Goal: Task Accomplishment & Management: Manage account settings

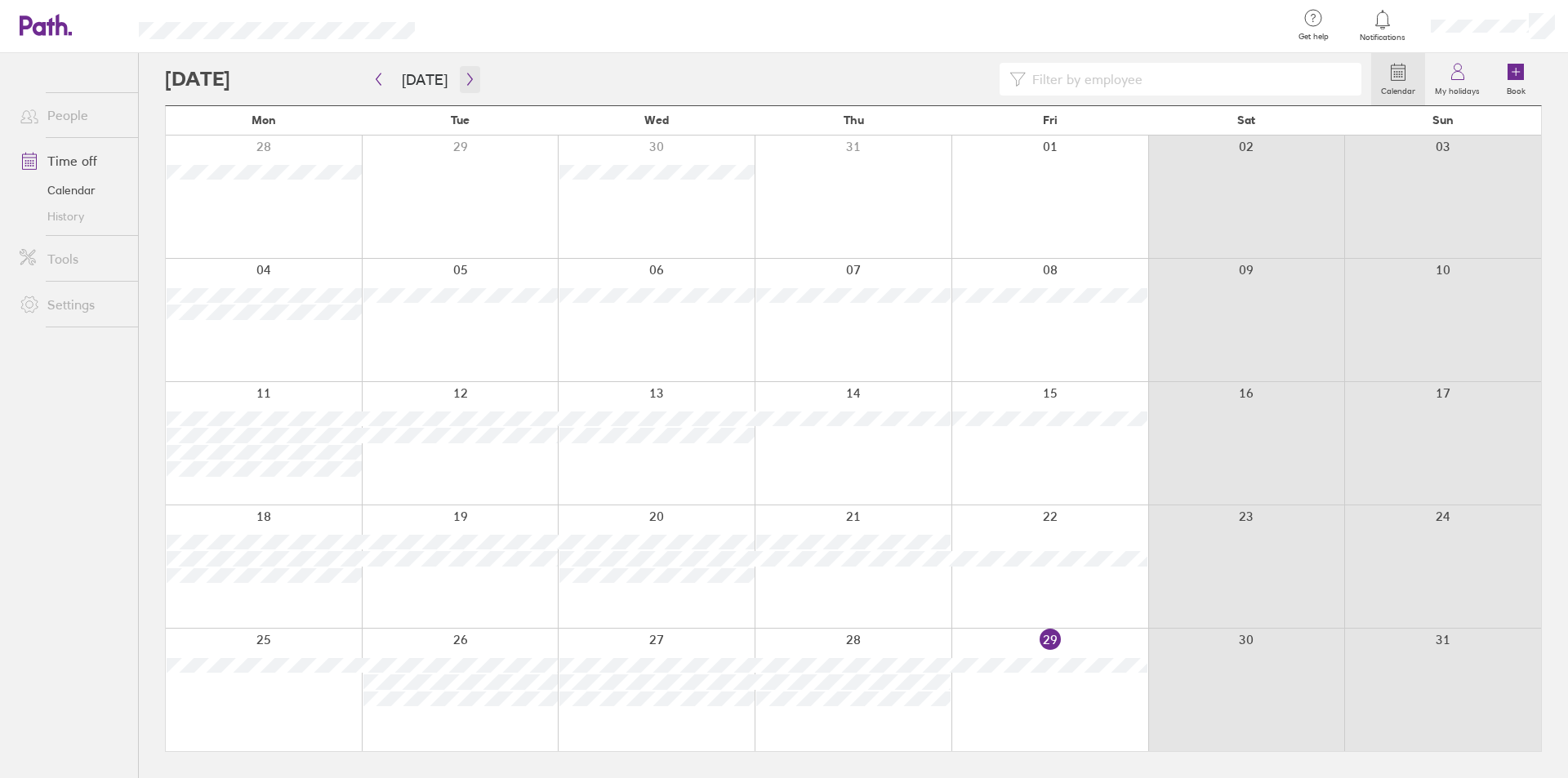
click at [466, 73] on icon "button" at bounding box center [470, 78] width 12 height 13
click at [486, 75] on div at bounding box center [768, 78] width 1206 height 33
click at [479, 74] on div at bounding box center [768, 78] width 1206 height 33
click at [482, 74] on div at bounding box center [768, 78] width 1206 height 33
click at [488, 73] on div at bounding box center [768, 78] width 1206 height 33
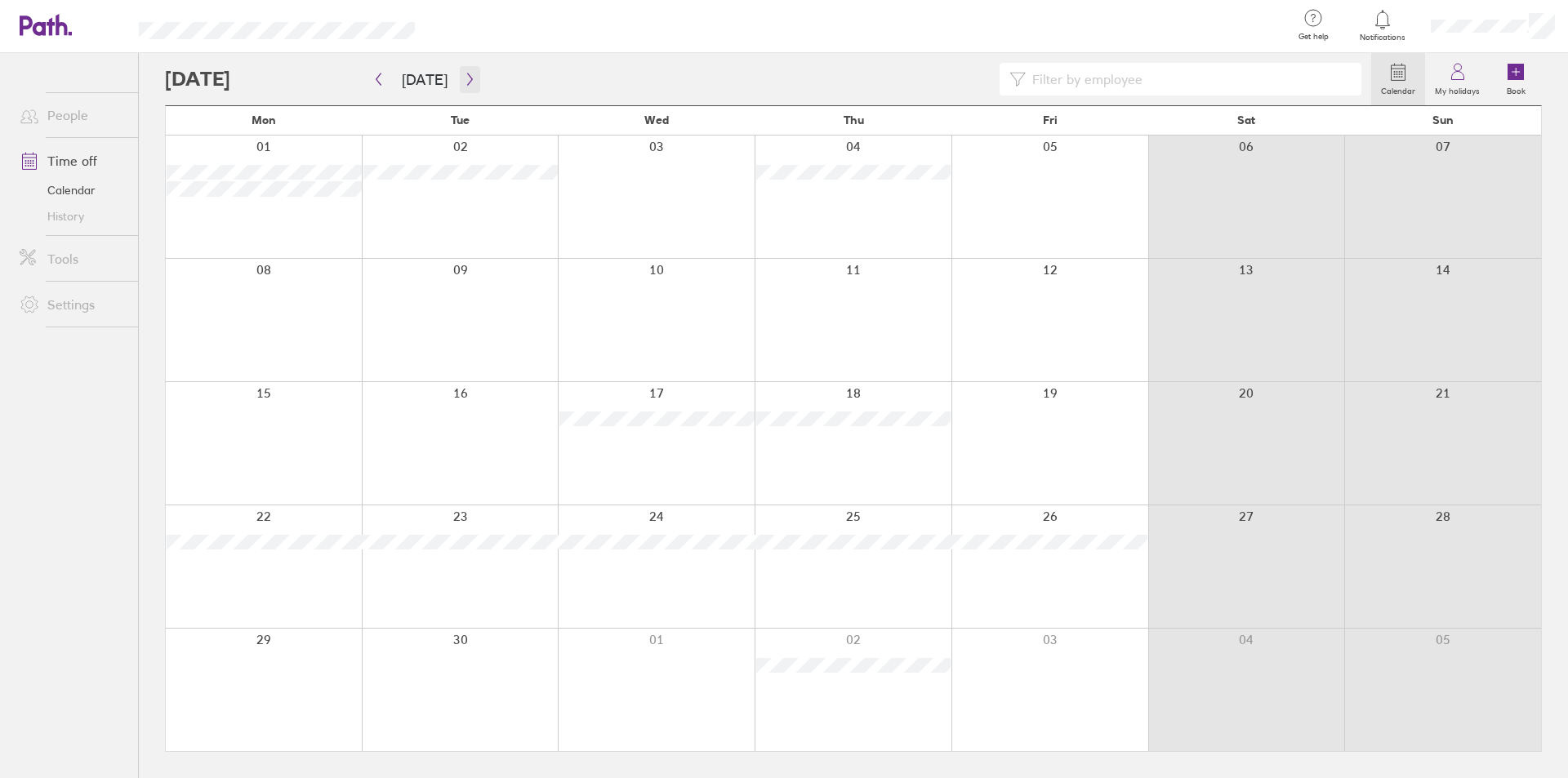
click at [464, 71] on button "button" at bounding box center [470, 79] width 21 height 27
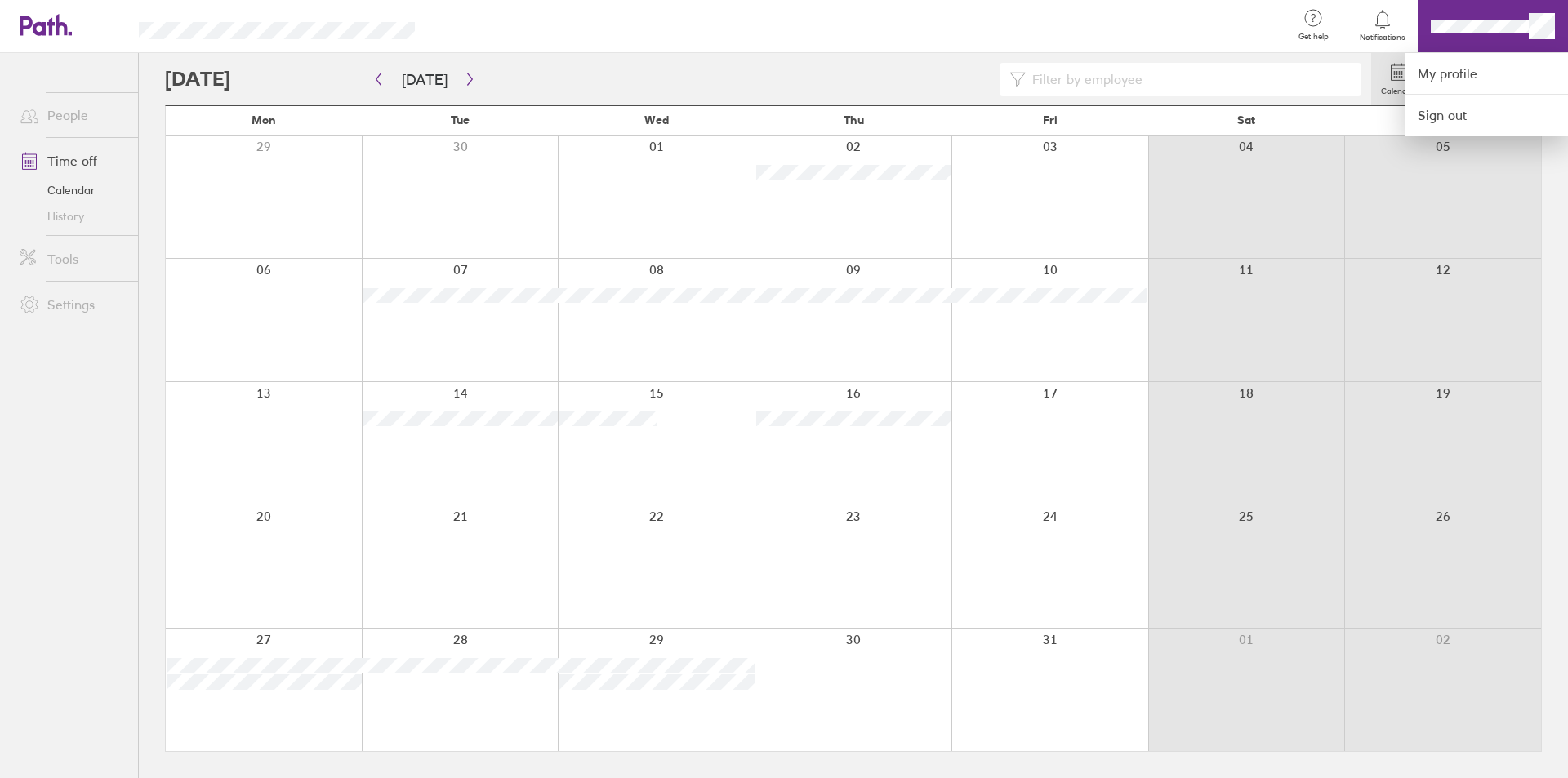
click at [1213, 24] on div at bounding box center [860, 26] width 838 height 53
click at [372, 72] on div at bounding box center [784, 389] width 1568 height 778
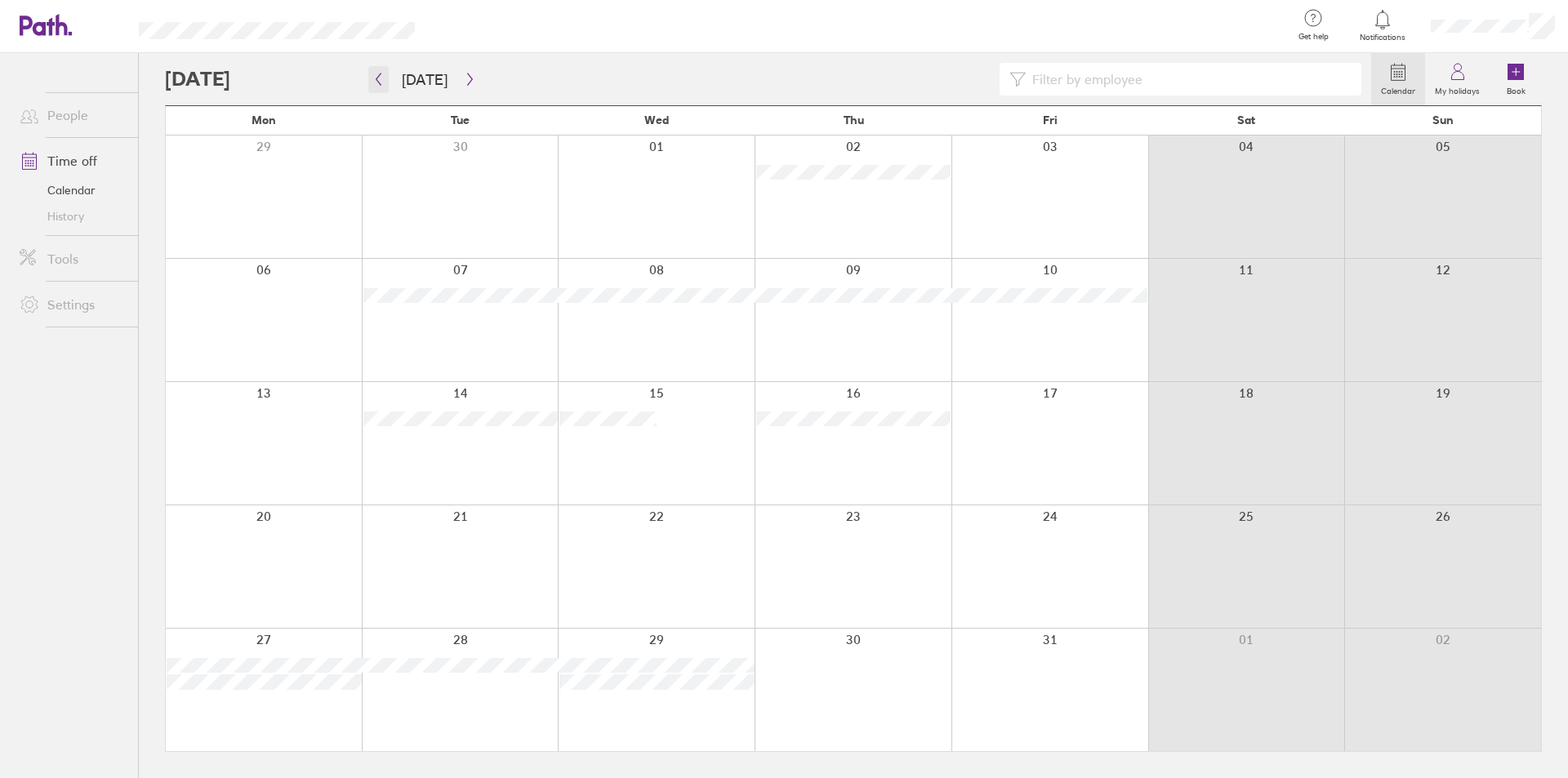
click at [381, 81] on icon "button" at bounding box center [379, 78] width 12 height 13
click at [381, 80] on icon "button" at bounding box center [379, 78] width 12 height 13
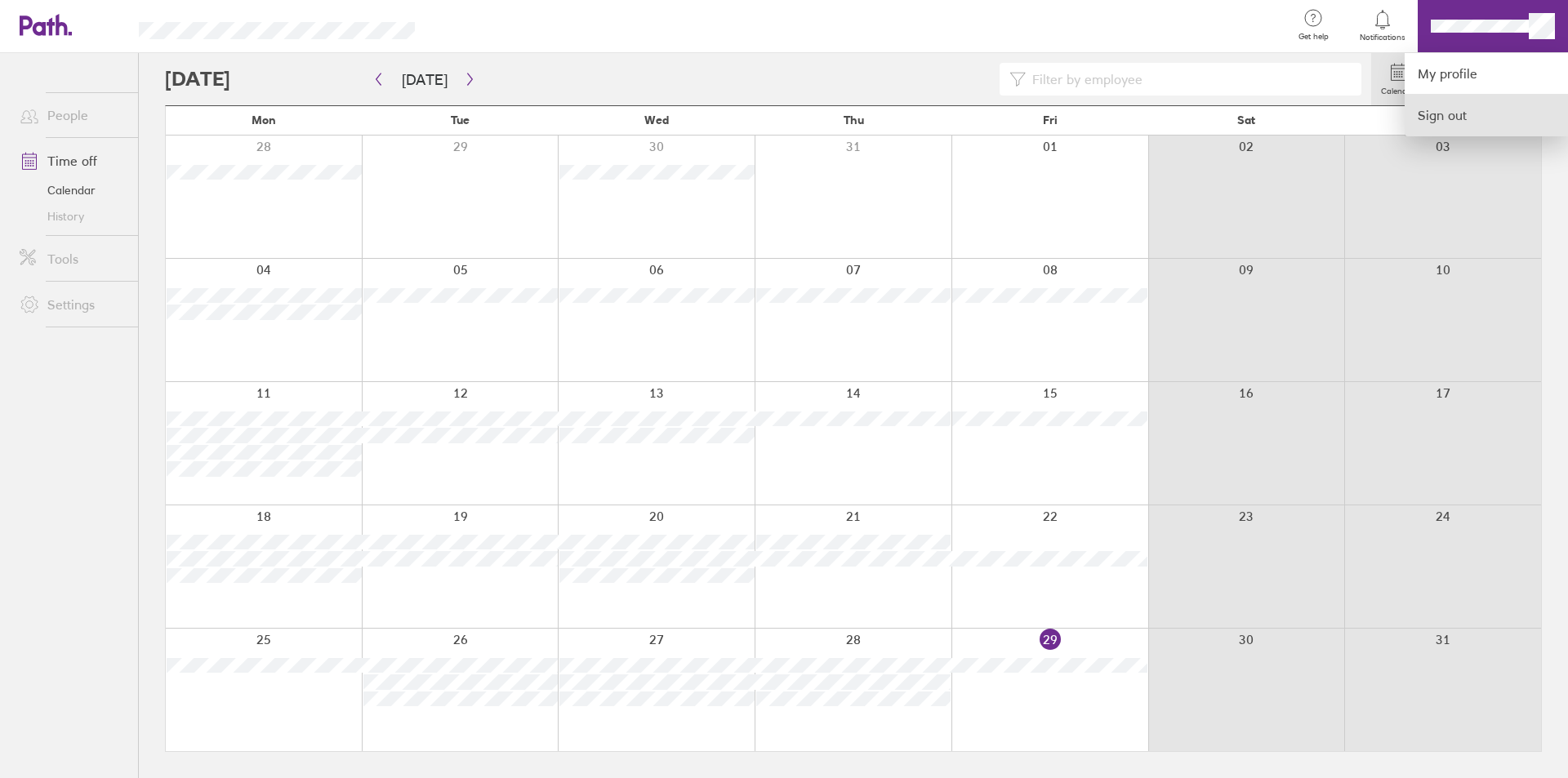
click at [1444, 116] on link "Sign out" at bounding box center [1487, 114] width 163 height 41
